Goal: Check status: Check status

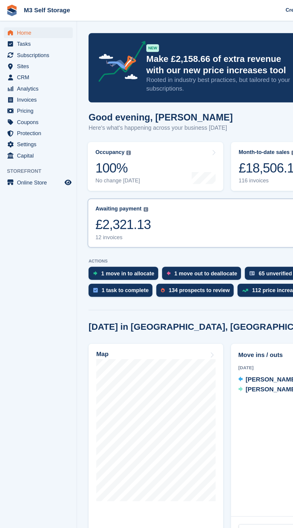
click at [166, 116] on link "Awaiting payment The total outstanding balance on all open invoices. £2,321.13 …" at bounding box center [176, 173] width 217 height 38
